Goal: Task Accomplishment & Management: Manage account settings

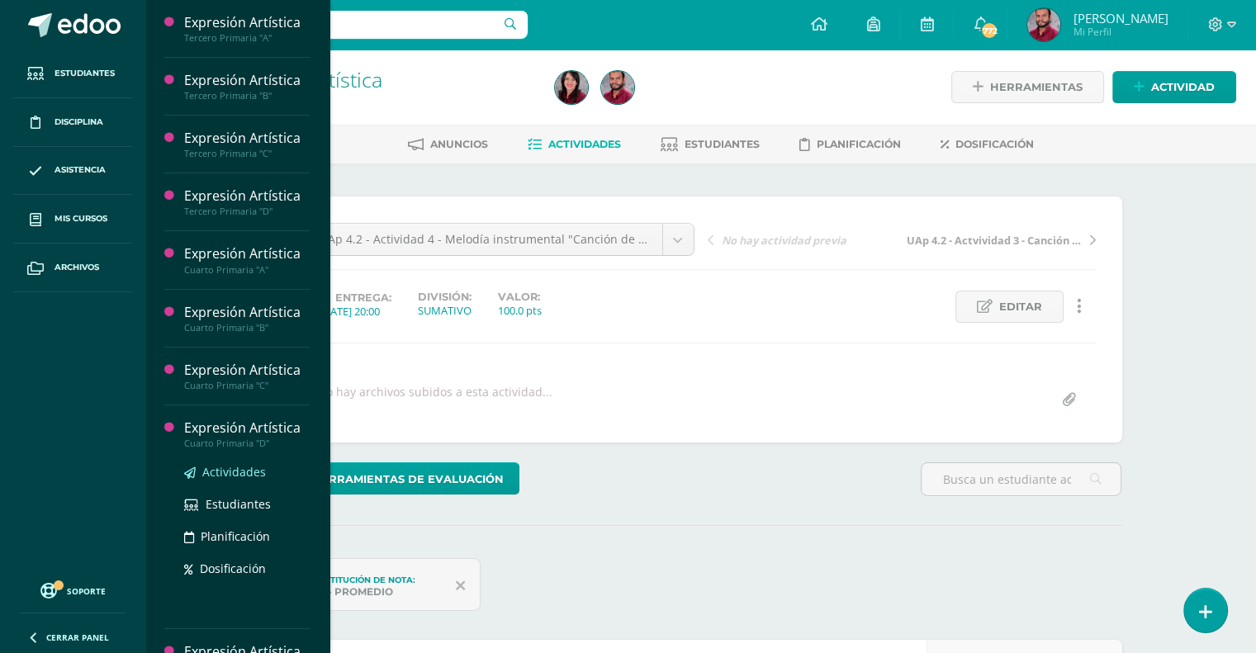
click at [255, 469] on span "Actividades" at bounding box center [234, 472] width 64 height 16
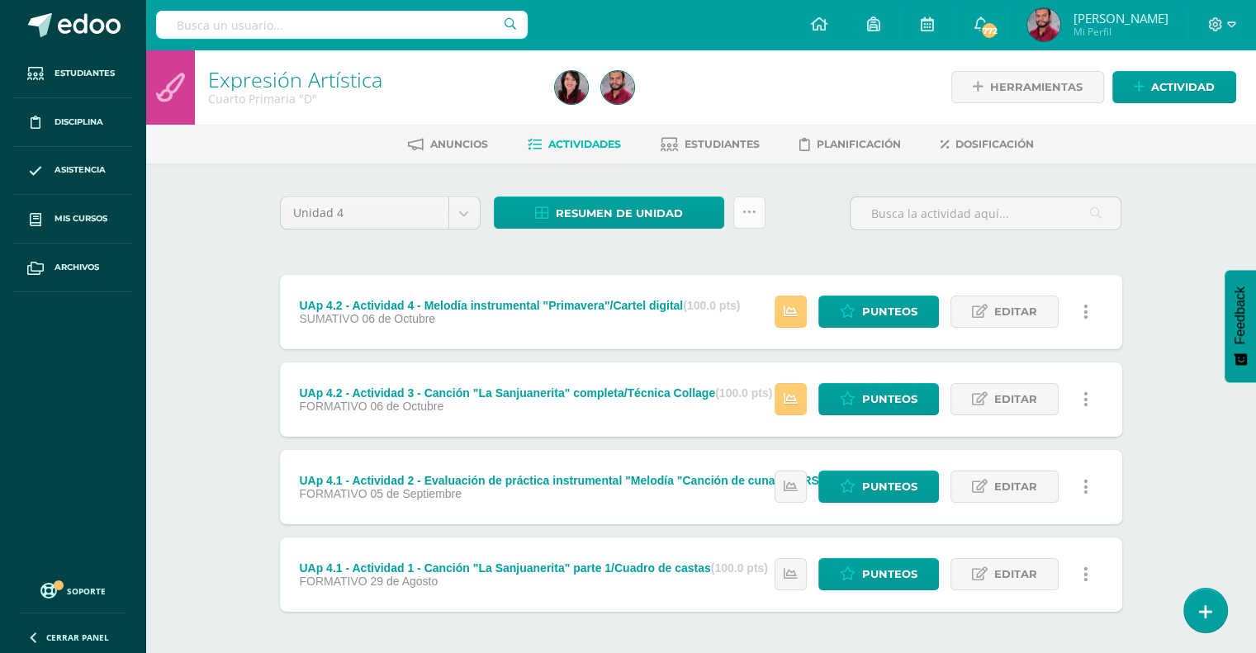
click at [758, 220] on link at bounding box center [749, 212] width 32 height 32
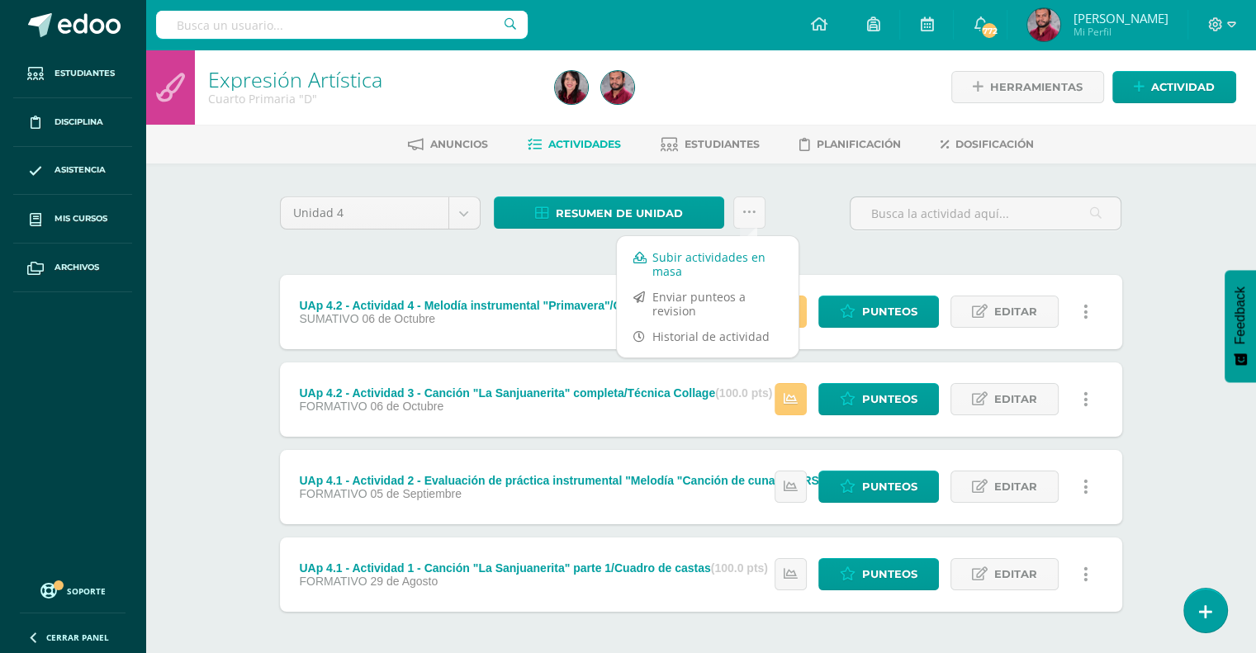
click at [728, 263] on link "Subir actividades en masa" at bounding box center [708, 264] width 182 height 40
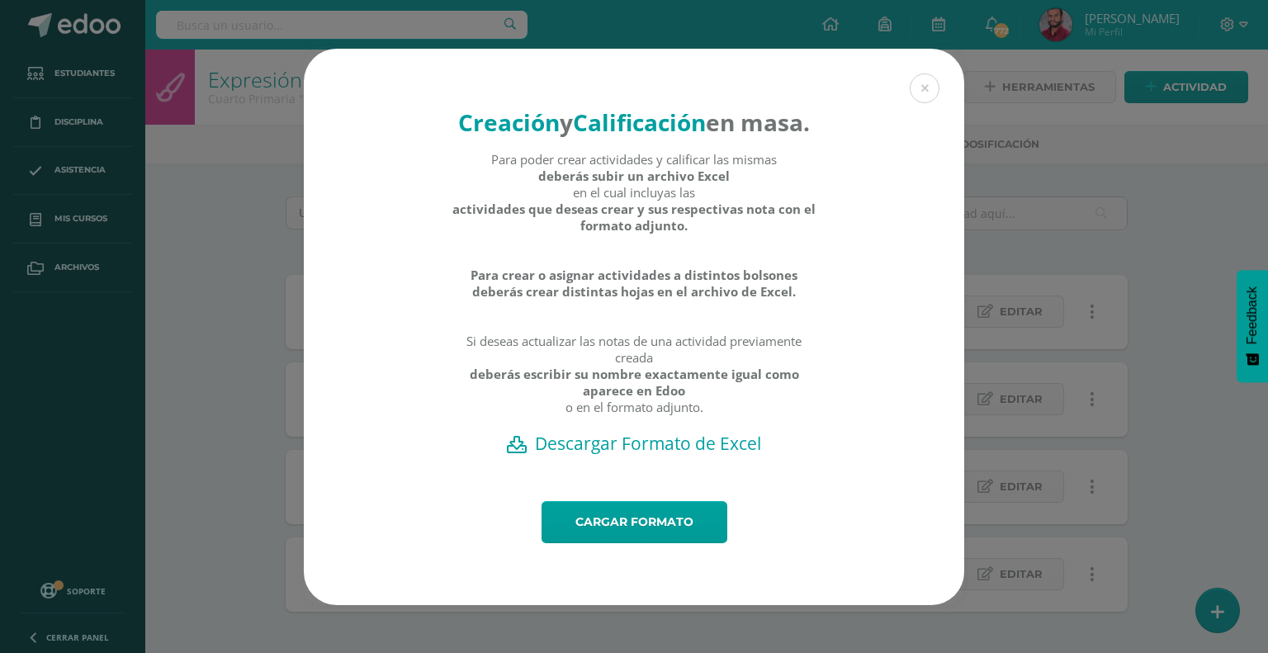
click at [684, 455] on h2 "Descargar Formato de Excel" at bounding box center [634, 443] width 603 height 23
click at [689, 535] on link "Cargar formato" at bounding box center [635, 522] width 186 height 42
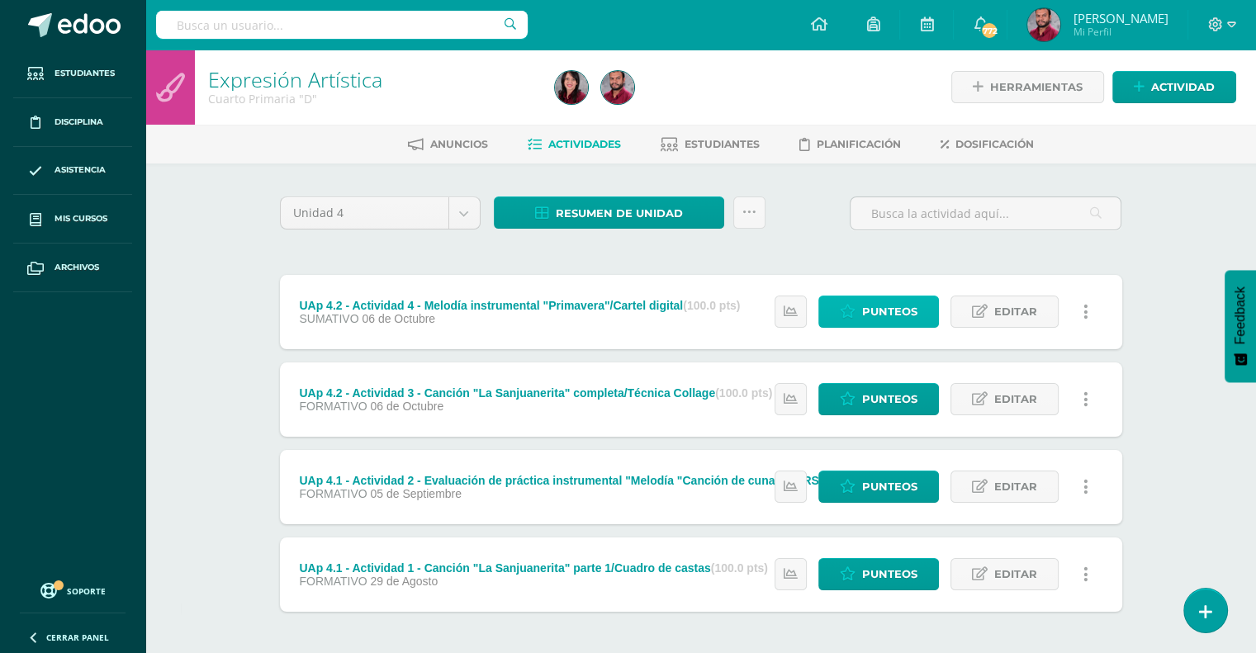
click at [845, 317] on icon at bounding box center [848, 312] width 16 height 14
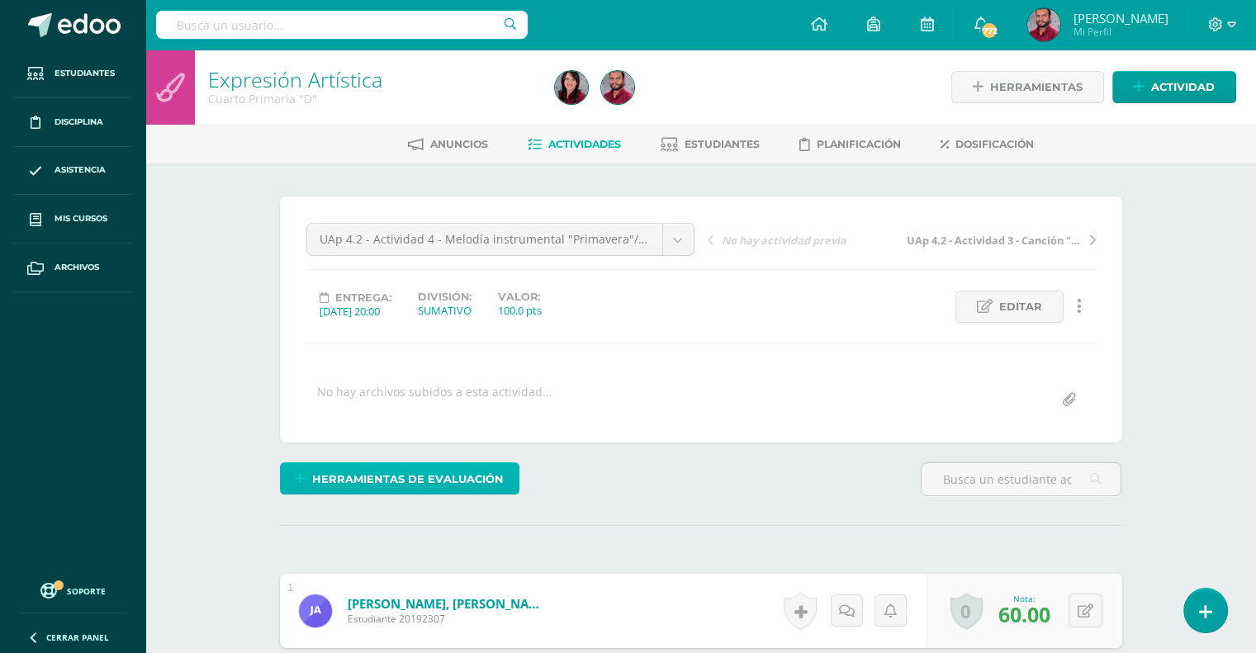
click at [471, 482] on span "Herramientas de evaluación" at bounding box center [408, 479] width 192 height 31
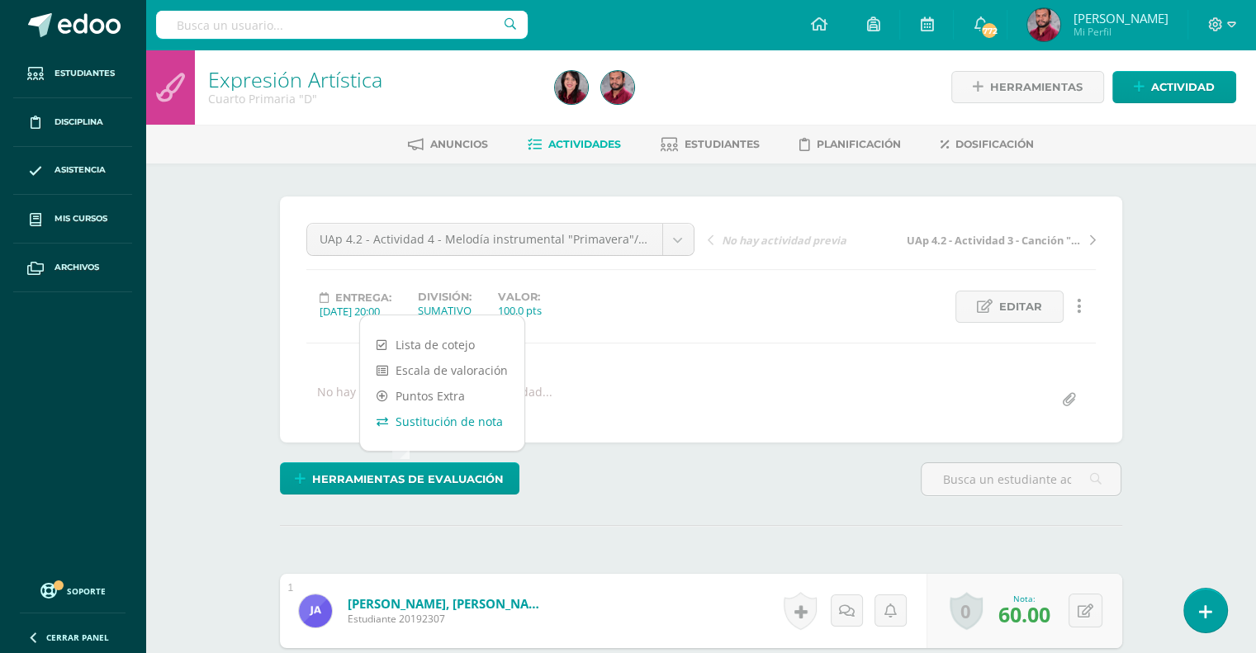
click at [452, 420] on link "Sustitución de nota" at bounding box center [442, 422] width 164 height 26
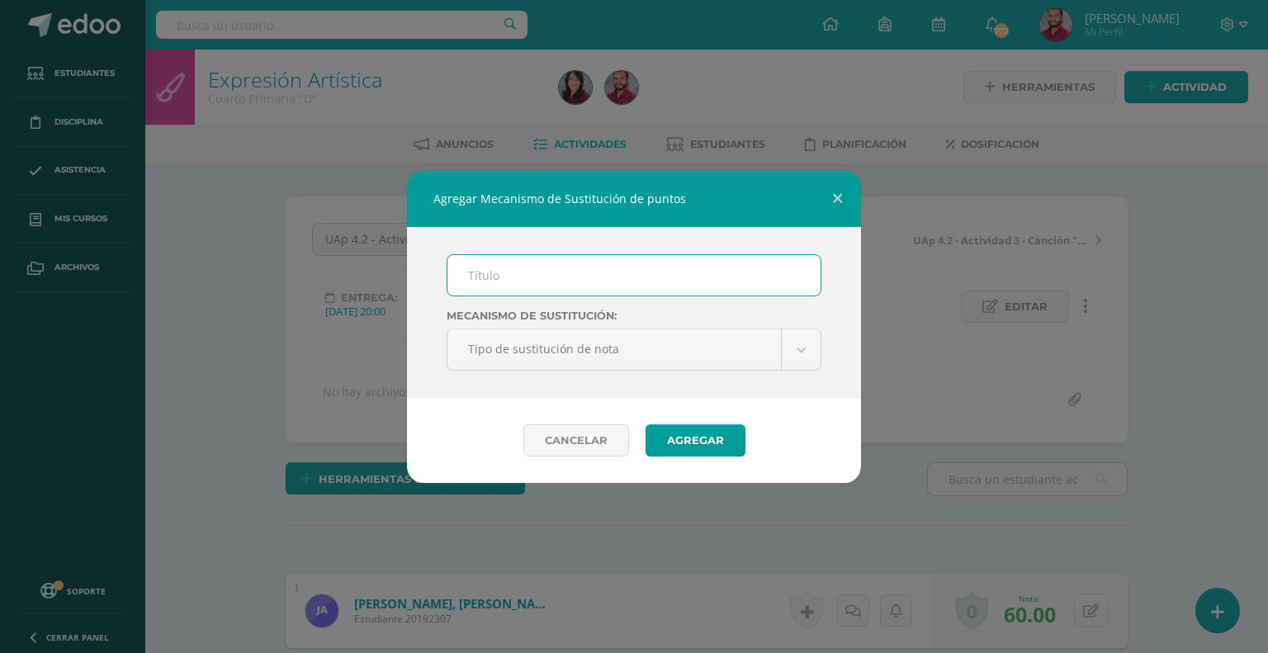
click at [551, 278] on input "text" at bounding box center [633, 275] width 373 height 40
click at [555, 315] on label "Mecanismo de sustitución:" at bounding box center [634, 316] width 375 height 12
click at [518, 273] on input "text" at bounding box center [633, 275] width 373 height 40
type input "PMA"
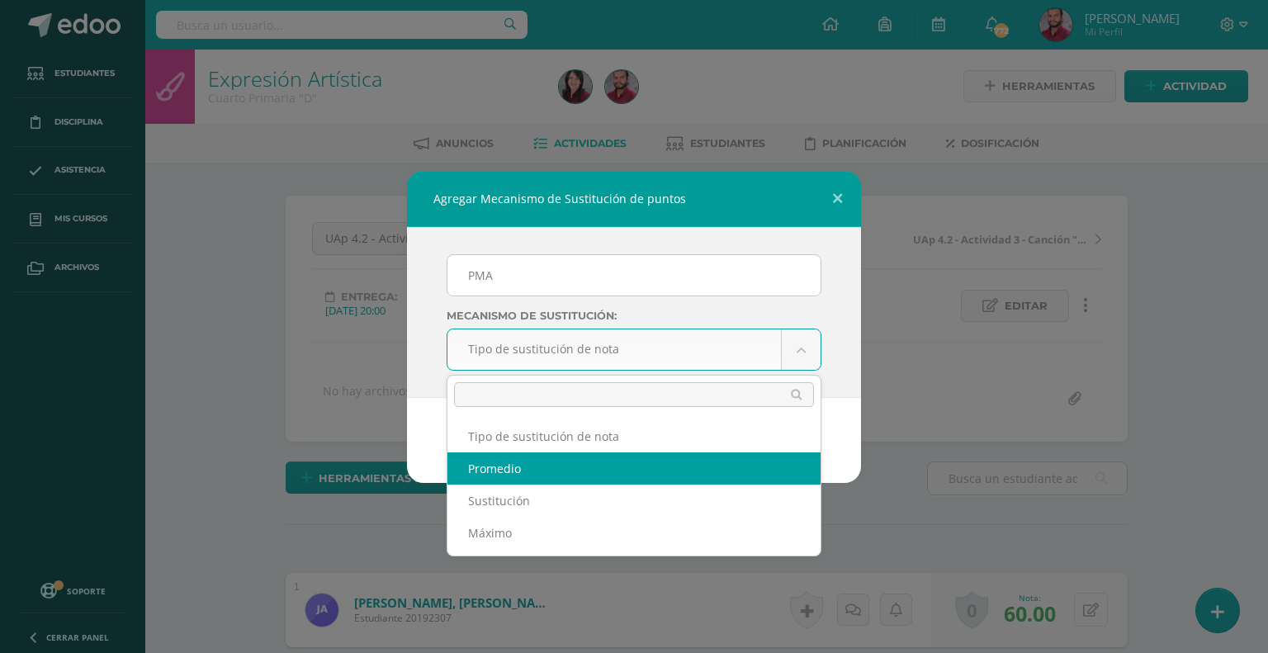
scroll to position [2, 0]
select select "average"
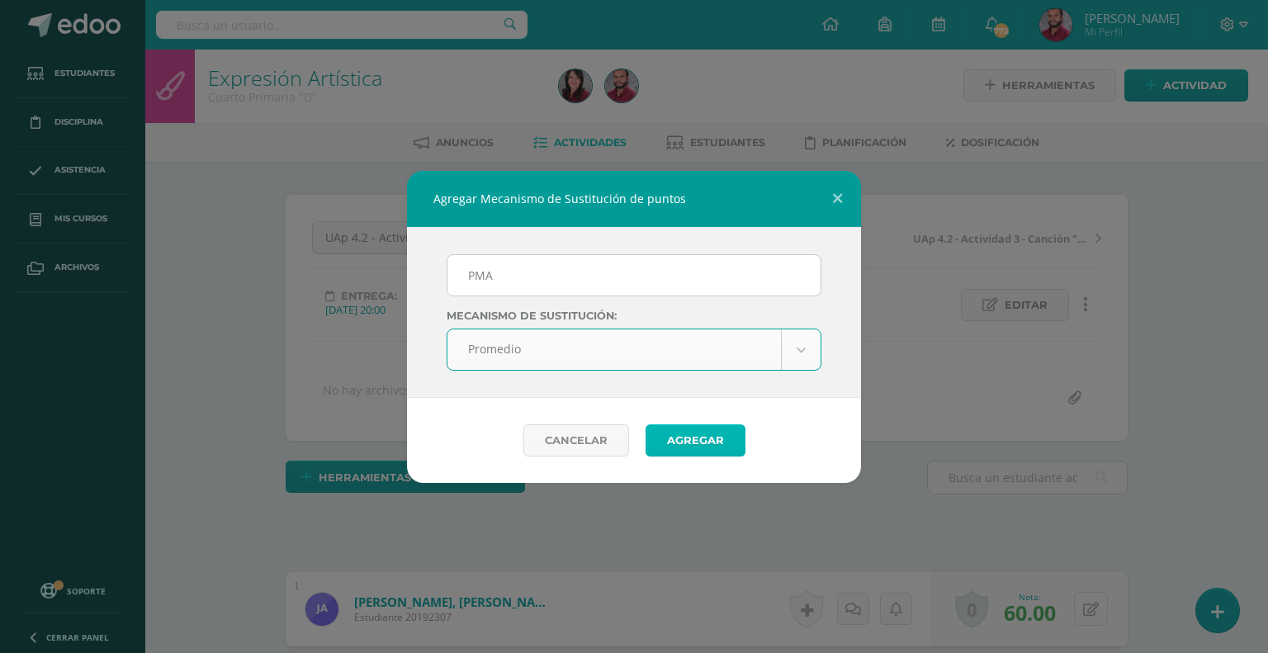
click at [705, 442] on button "Agregar" at bounding box center [696, 440] width 100 height 32
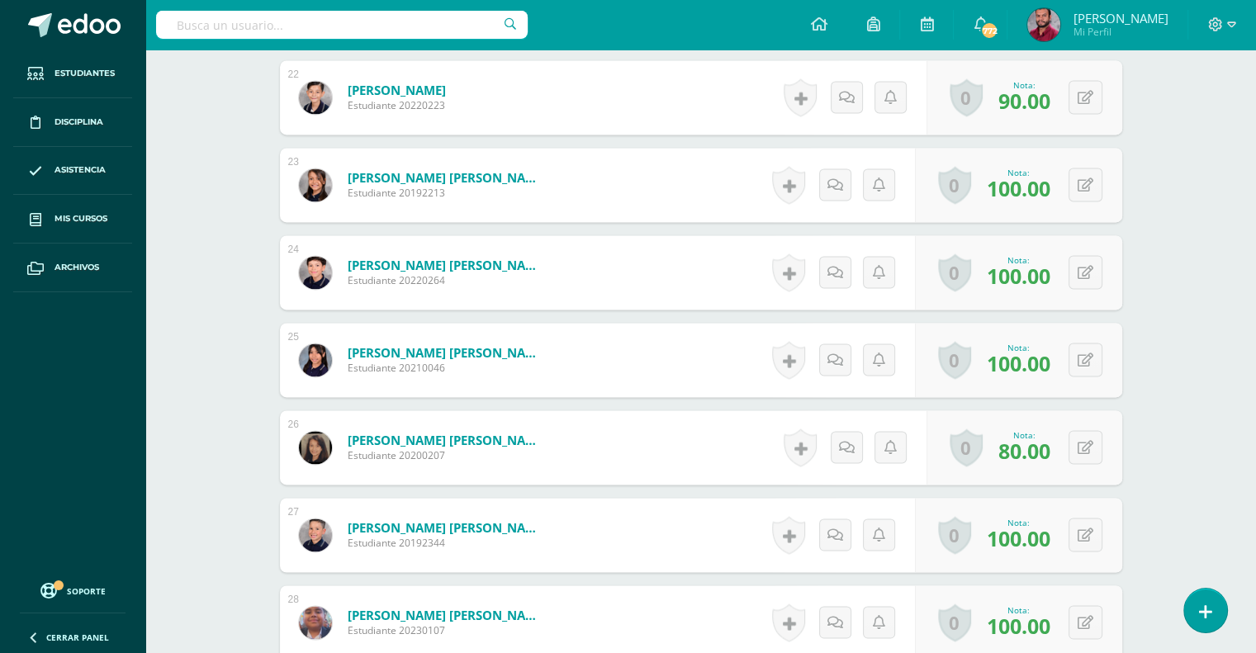
scroll to position [2418, 0]
click at [1090, 442] on icon at bounding box center [1096, 446] width 17 height 14
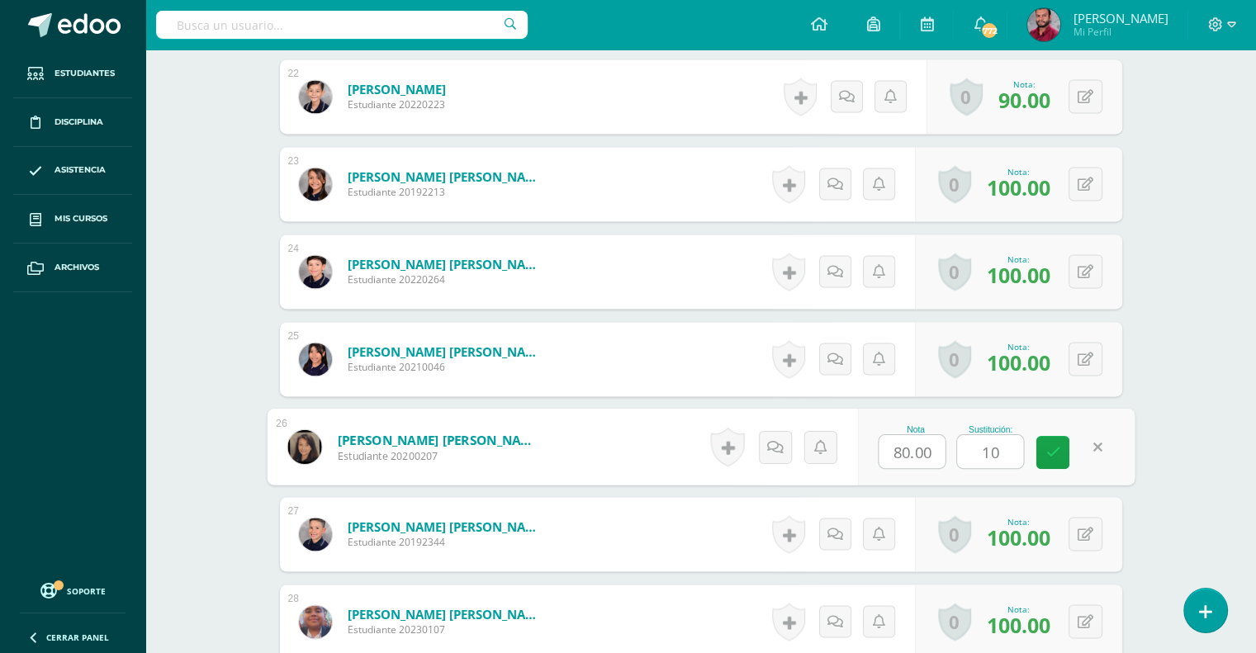
type input "100"
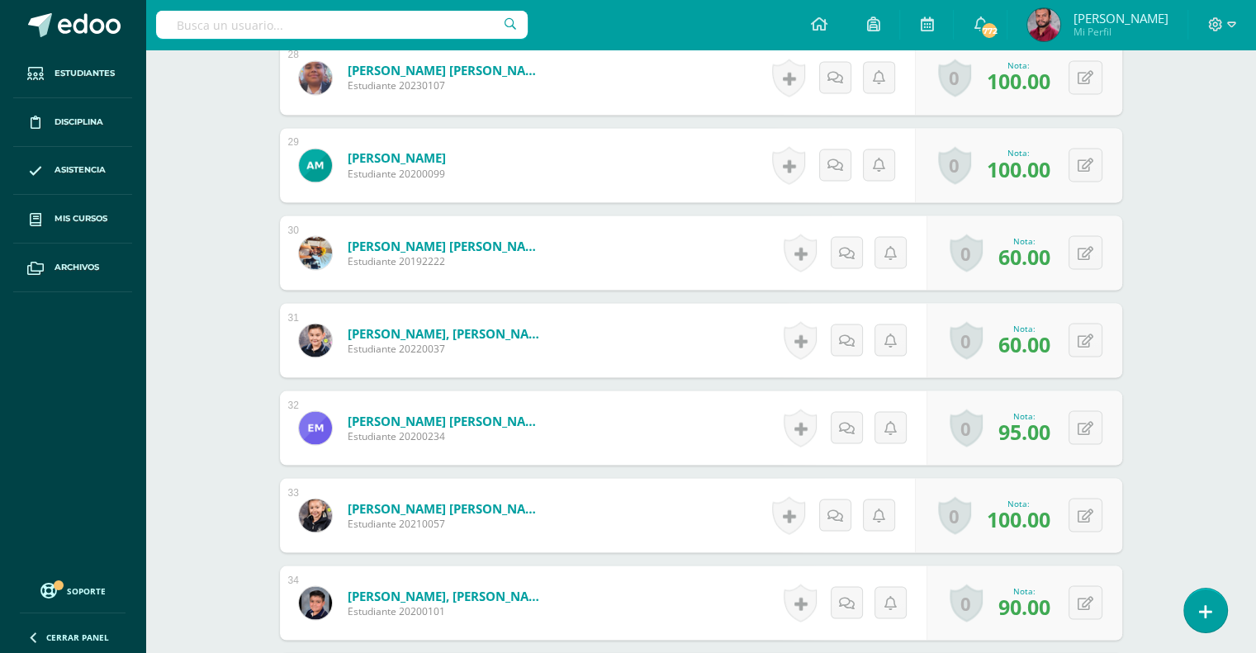
scroll to position [2988, 0]
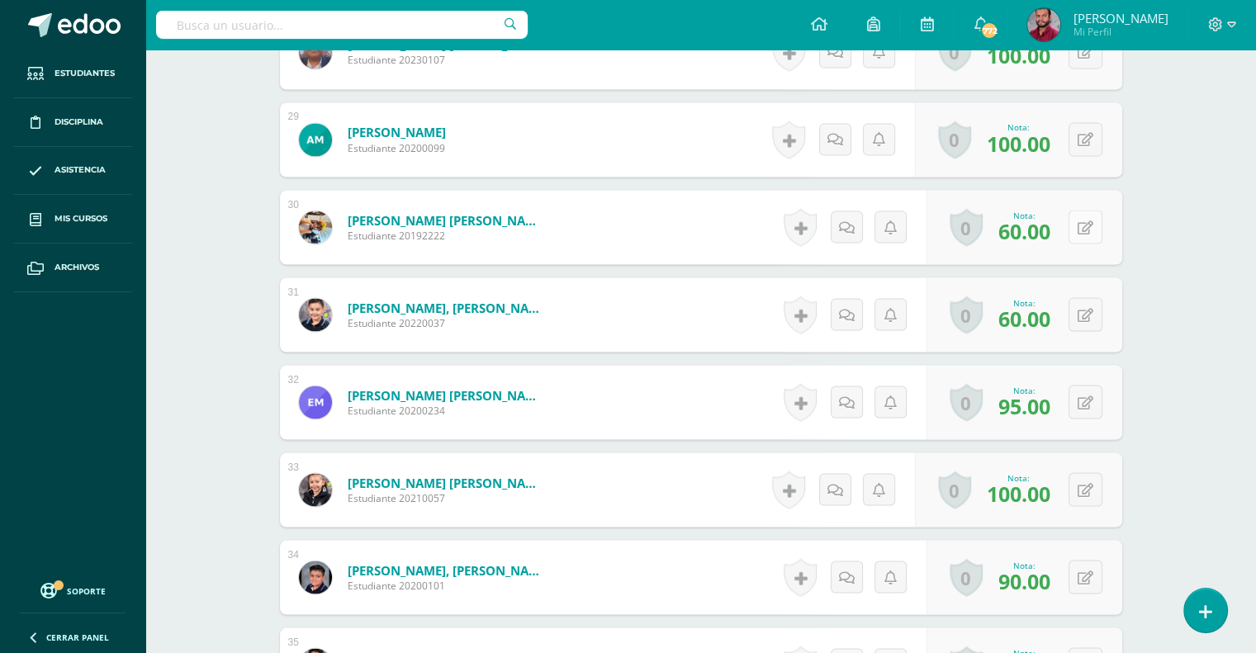
click at [1097, 223] on button at bounding box center [1085, 227] width 34 height 34
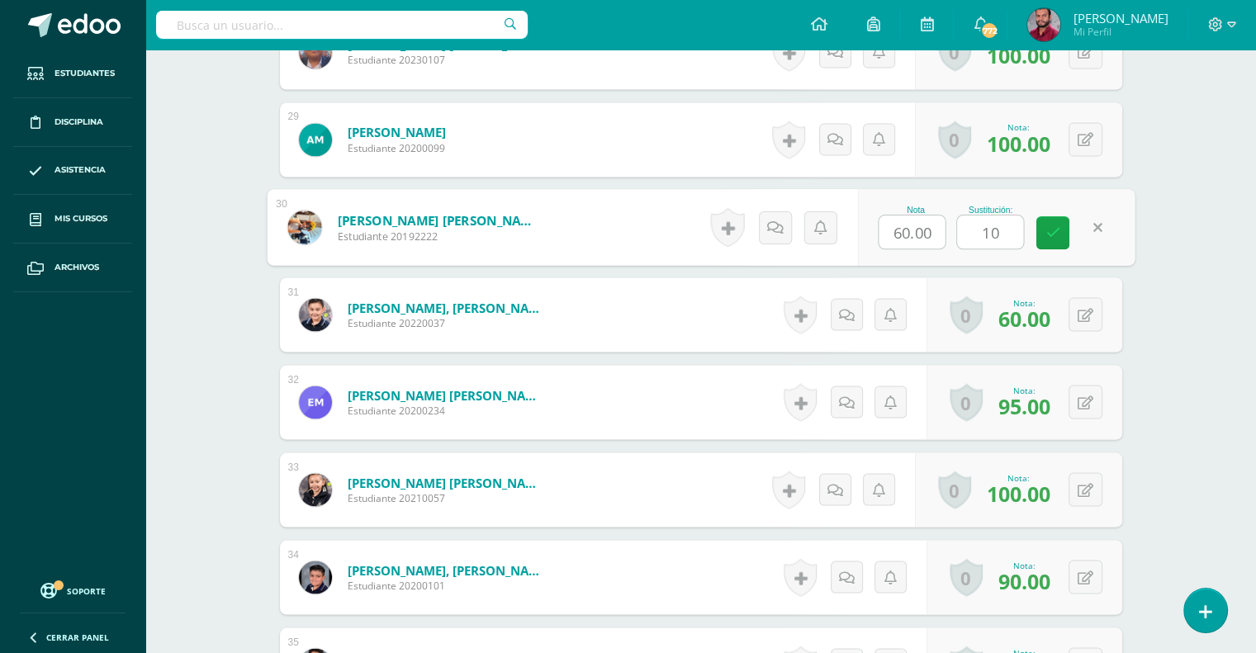
type input "100"
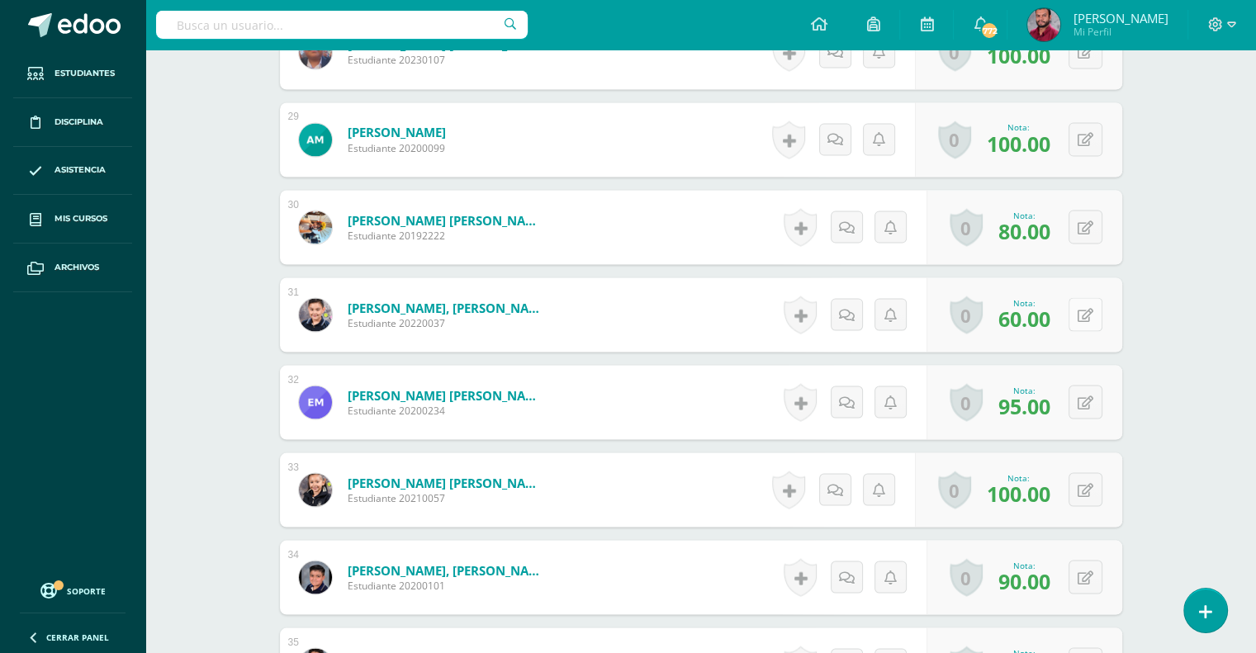
click at [1097, 306] on button at bounding box center [1085, 314] width 34 height 34
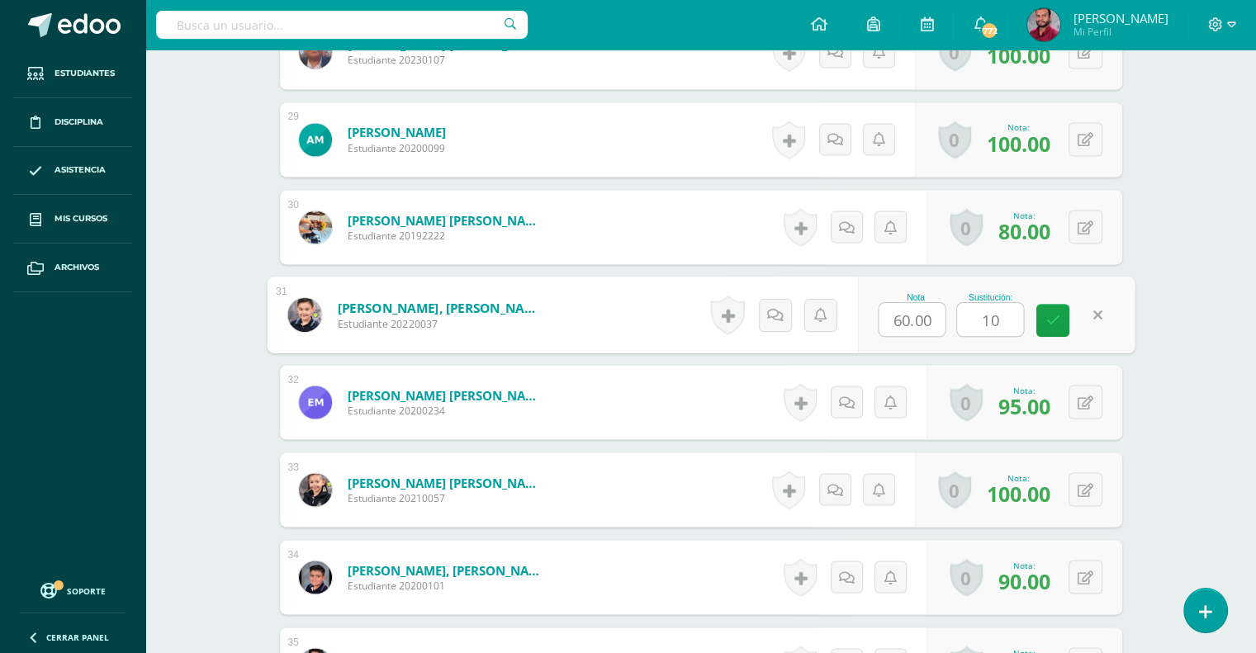
type input "100"
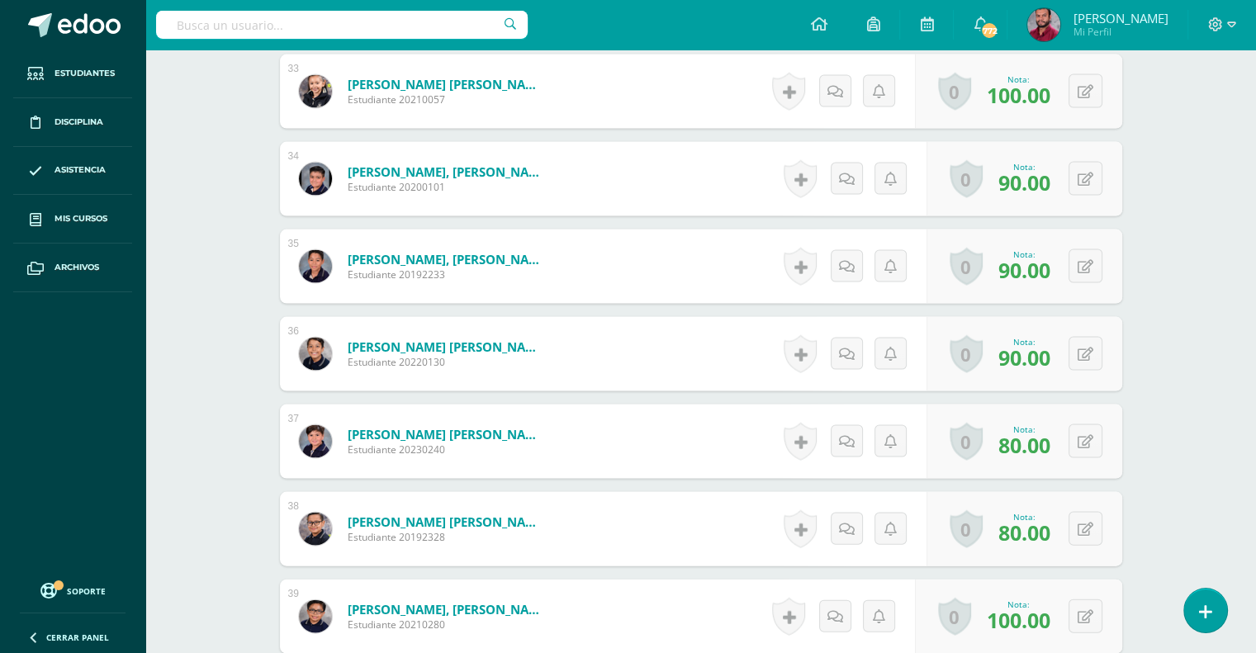
scroll to position [3387, 0]
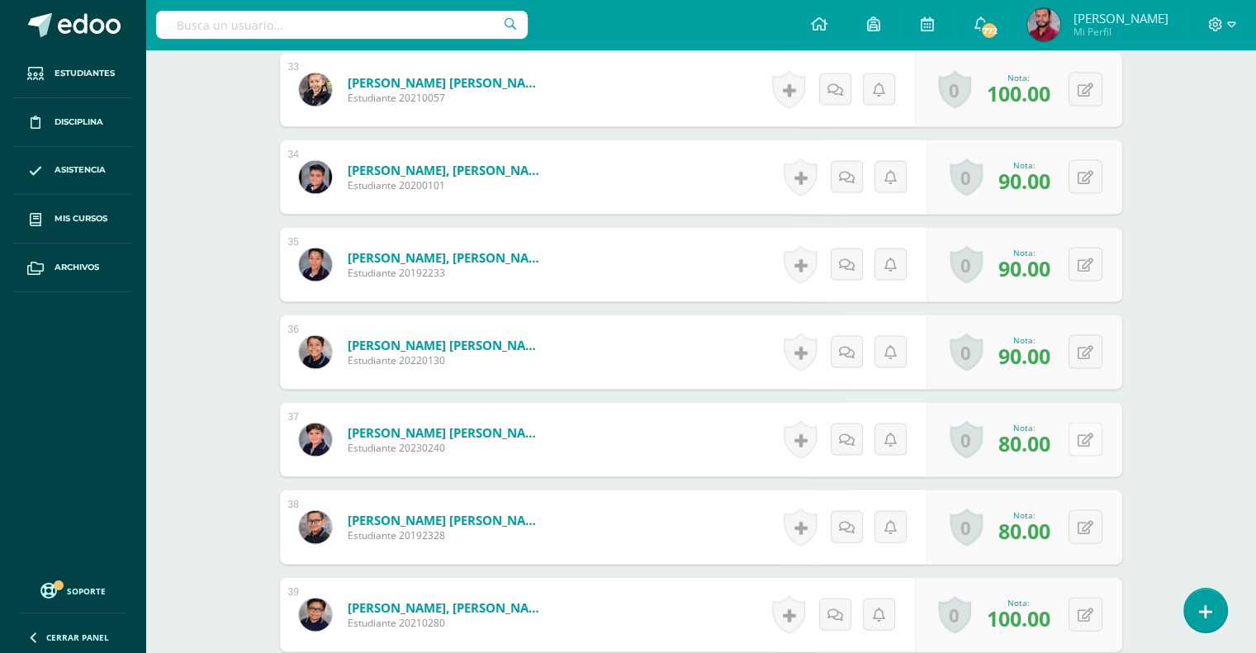
click at [1093, 445] on button at bounding box center [1085, 440] width 34 height 34
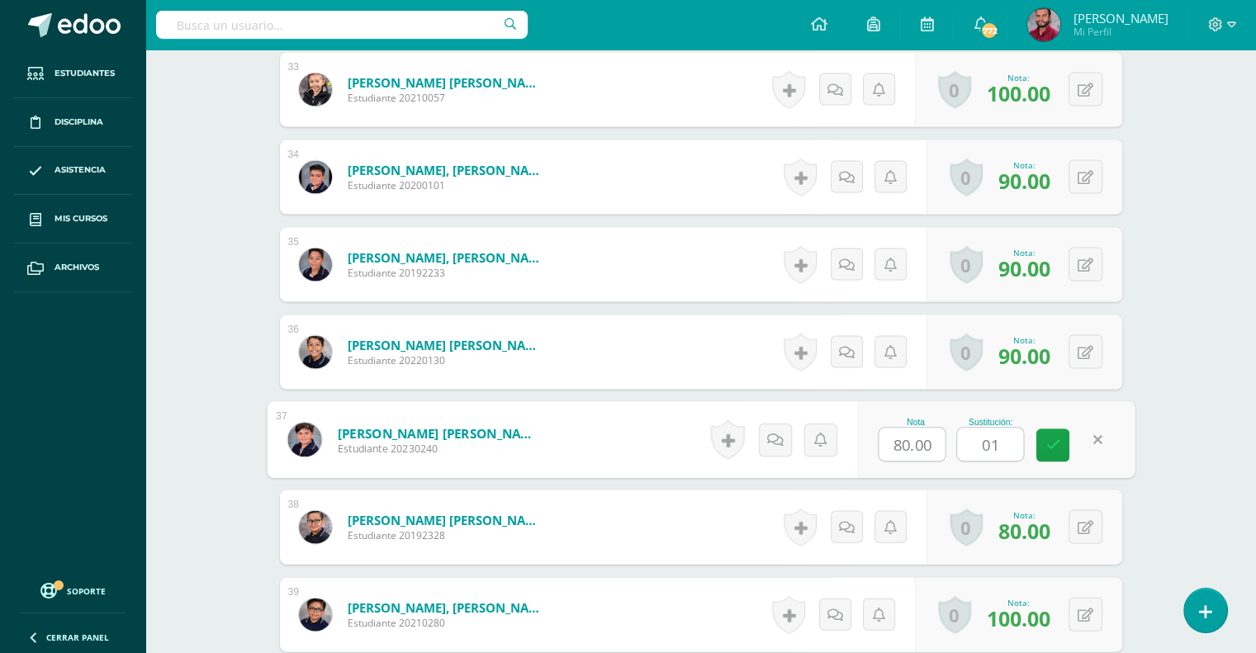
type input "0"
type input "100"
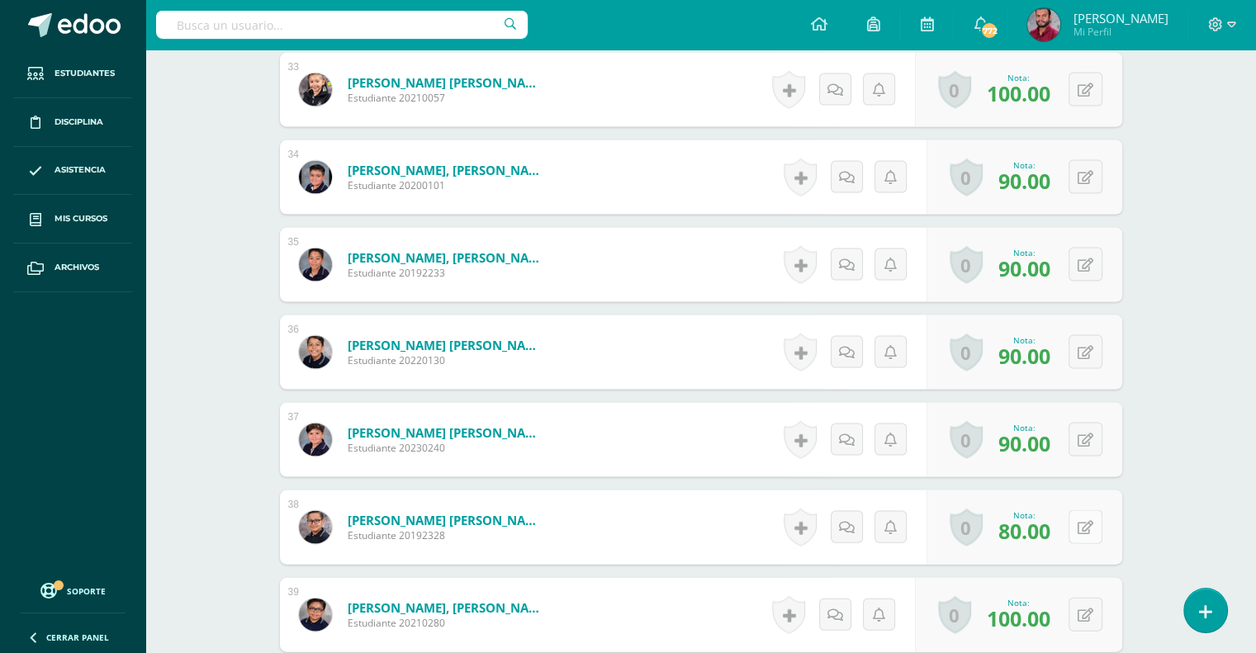
click at [1093, 532] on button at bounding box center [1085, 527] width 34 height 34
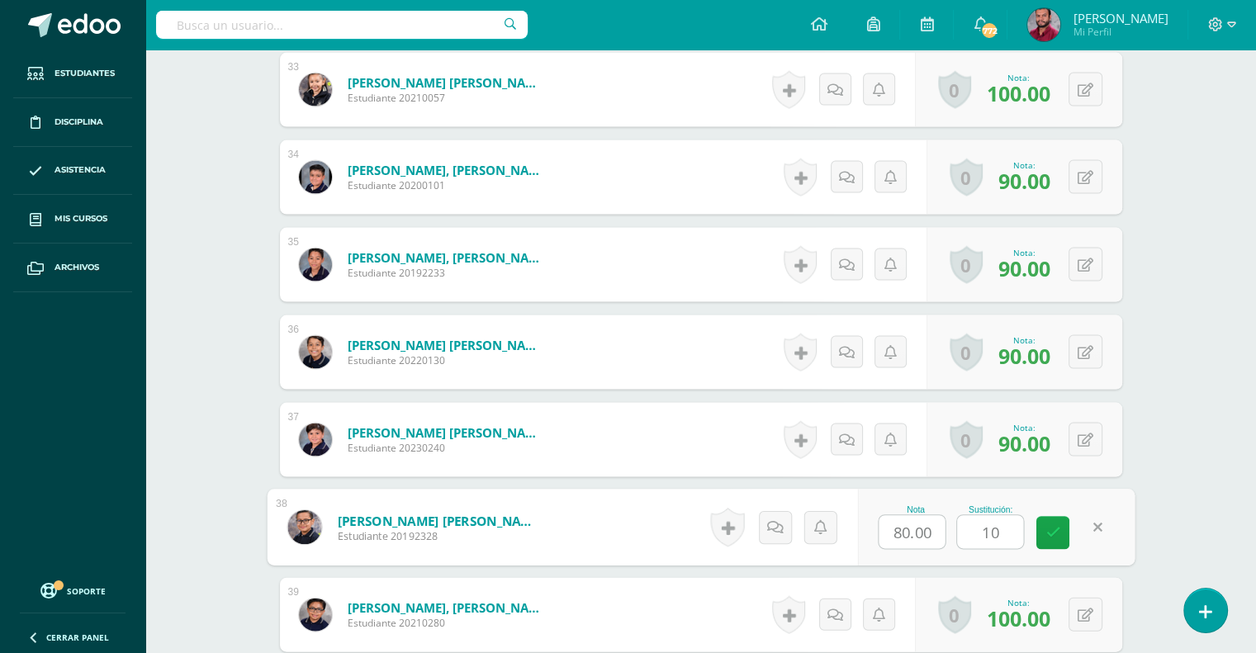
type input "100"
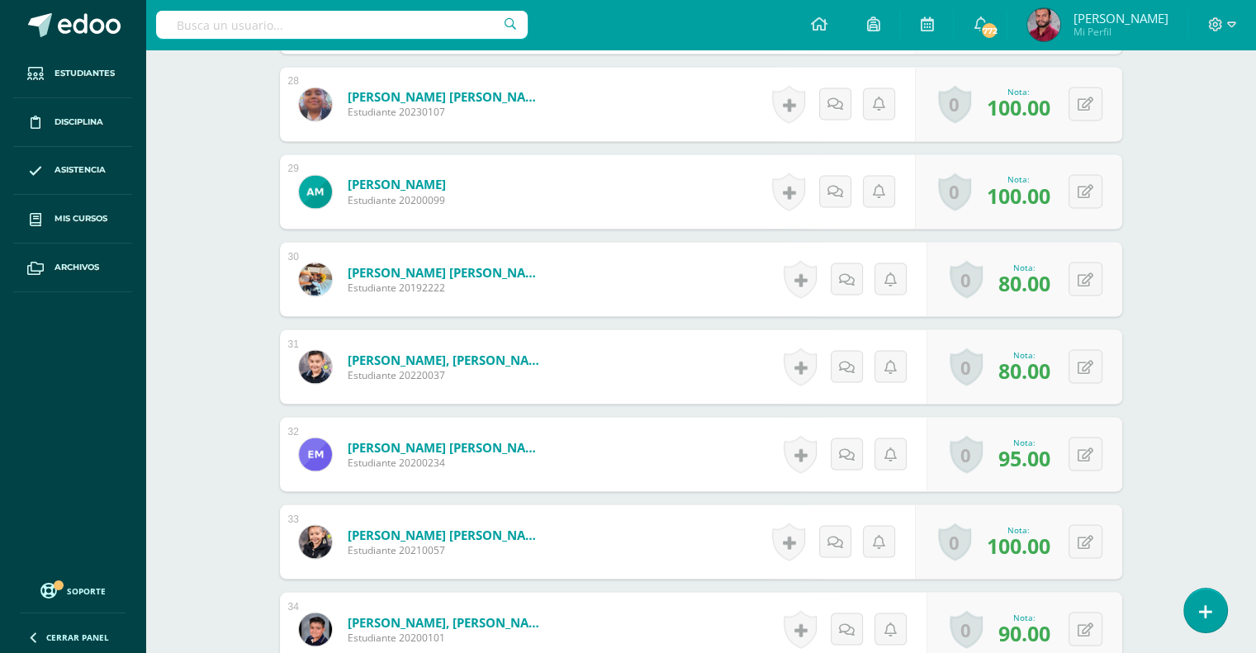
scroll to position [2934, 0]
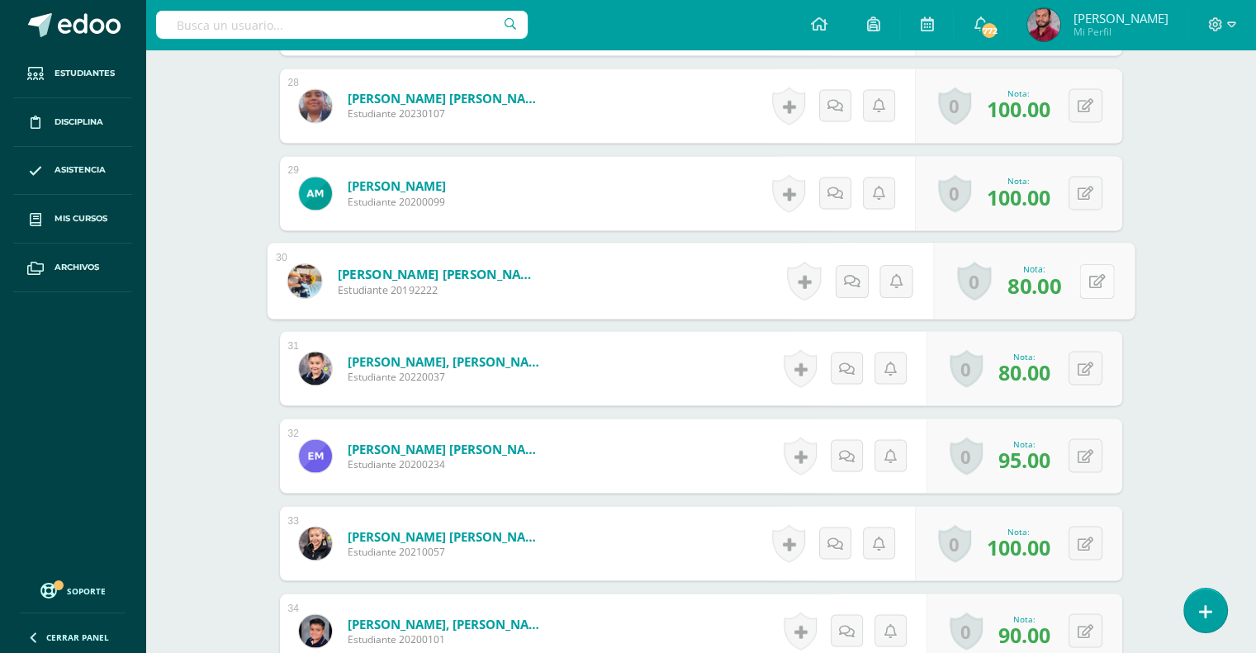
click at [1089, 273] on icon at bounding box center [1096, 280] width 17 height 14
click at [1050, 279] on icon at bounding box center [1052, 286] width 15 height 14
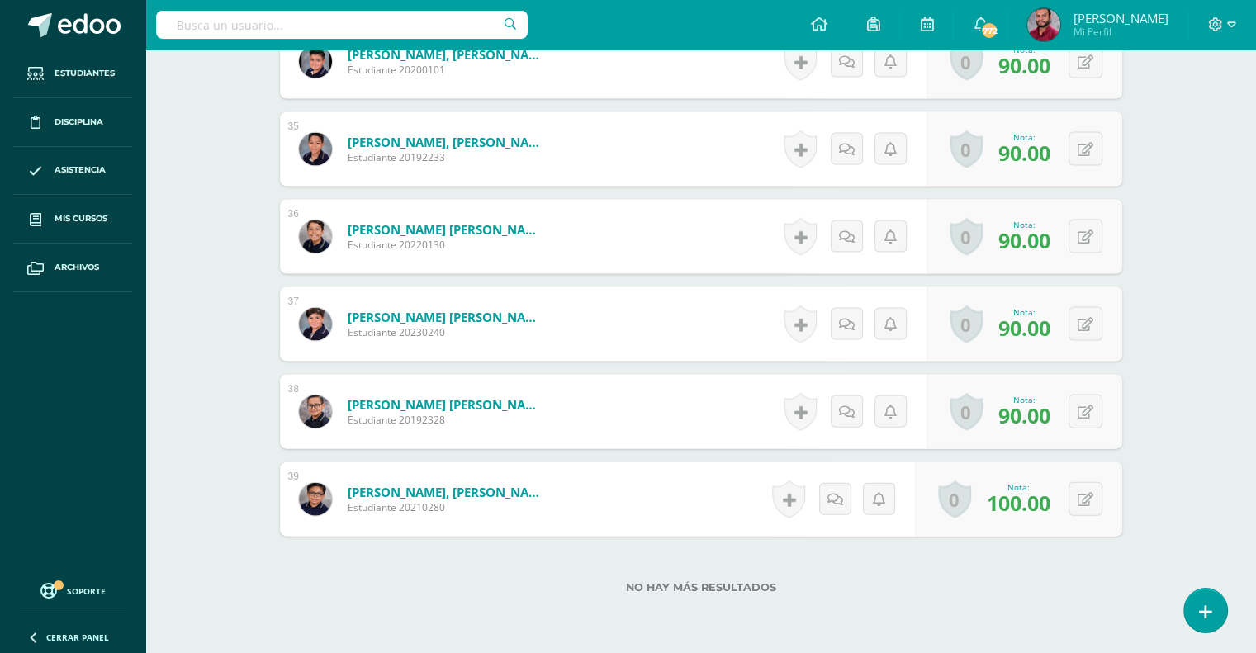
scroll to position [3574, 0]
